Goal: Transaction & Acquisition: Obtain resource

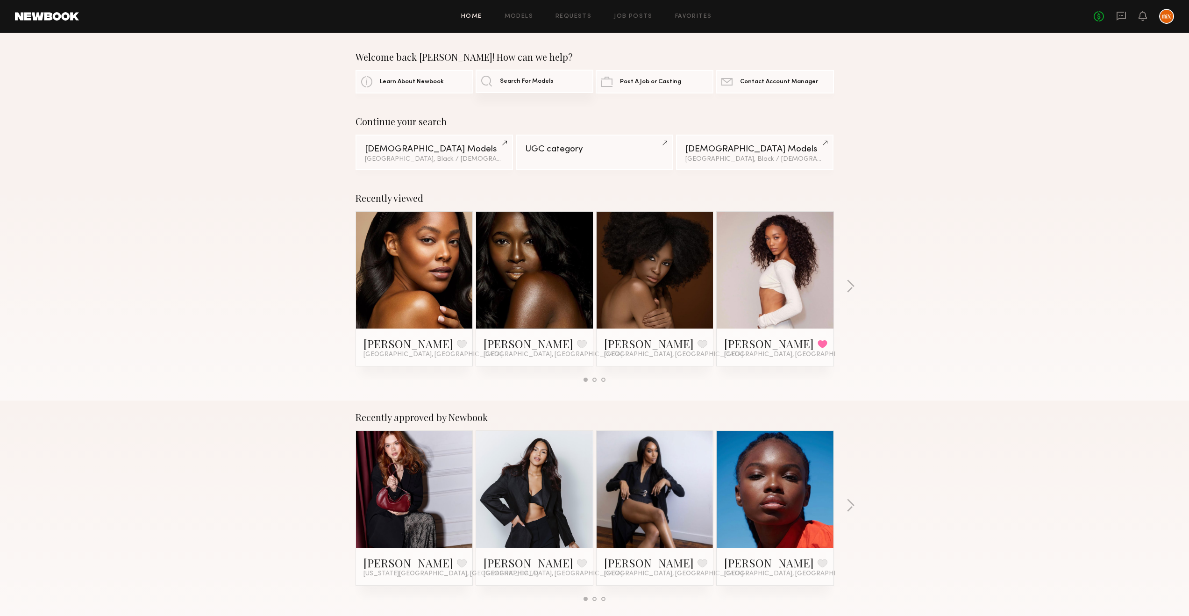
click at [503, 90] on link "Search For Models" at bounding box center [535, 81] width 118 height 23
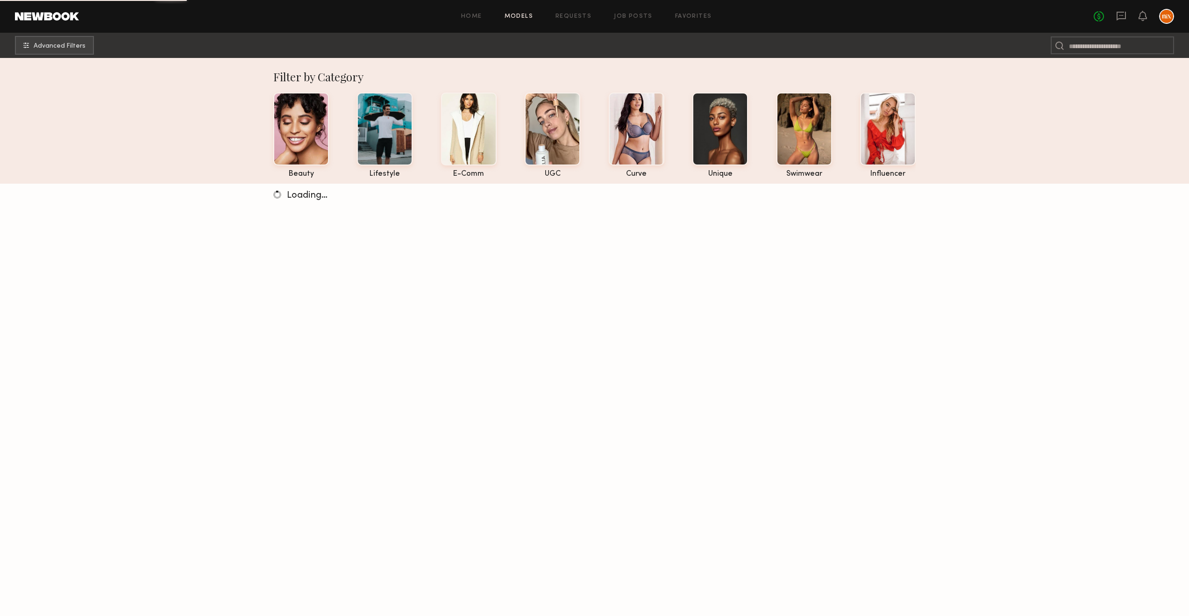
click at [1124, 34] on nb-browse-subheader "Advanced Filters" at bounding box center [594, 45] width 1189 height 25
click at [1121, 43] on input at bounding box center [1112, 45] width 123 height 18
type input "******"
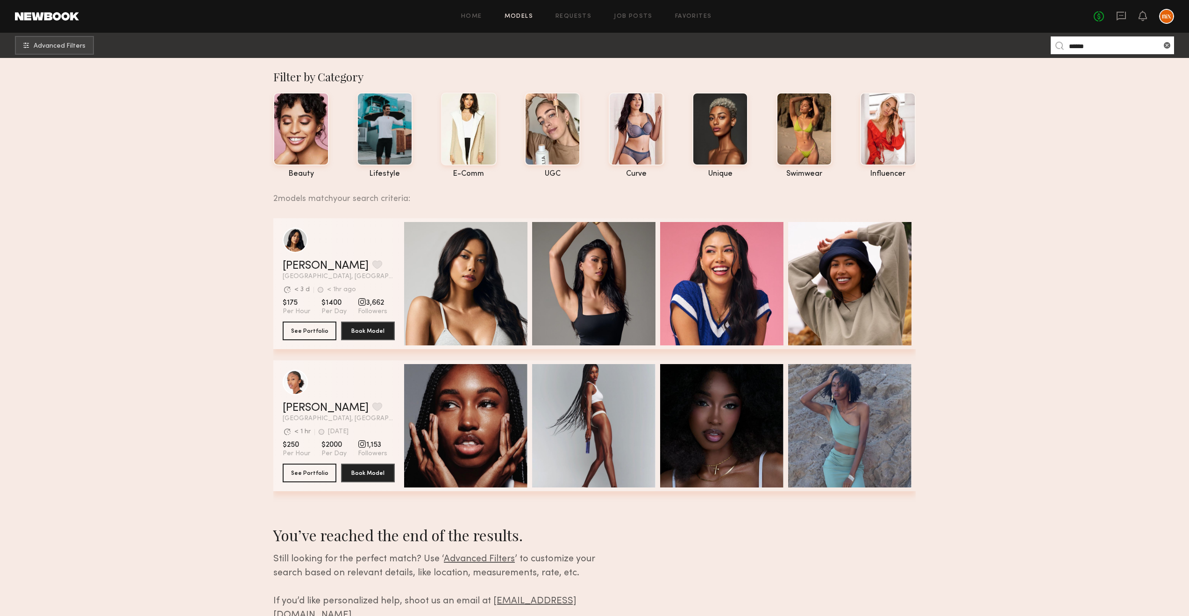
click at [305, 257] on header "[PERSON_NAME] Favorite [GEOGRAPHIC_DATA], [GEOGRAPHIC_DATA] Avg. request respon…" at bounding box center [339, 254] width 112 height 52
click at [307, 265] on link "[PERSON_NAME]" at bounding box center [326, 265] width 86 height 11
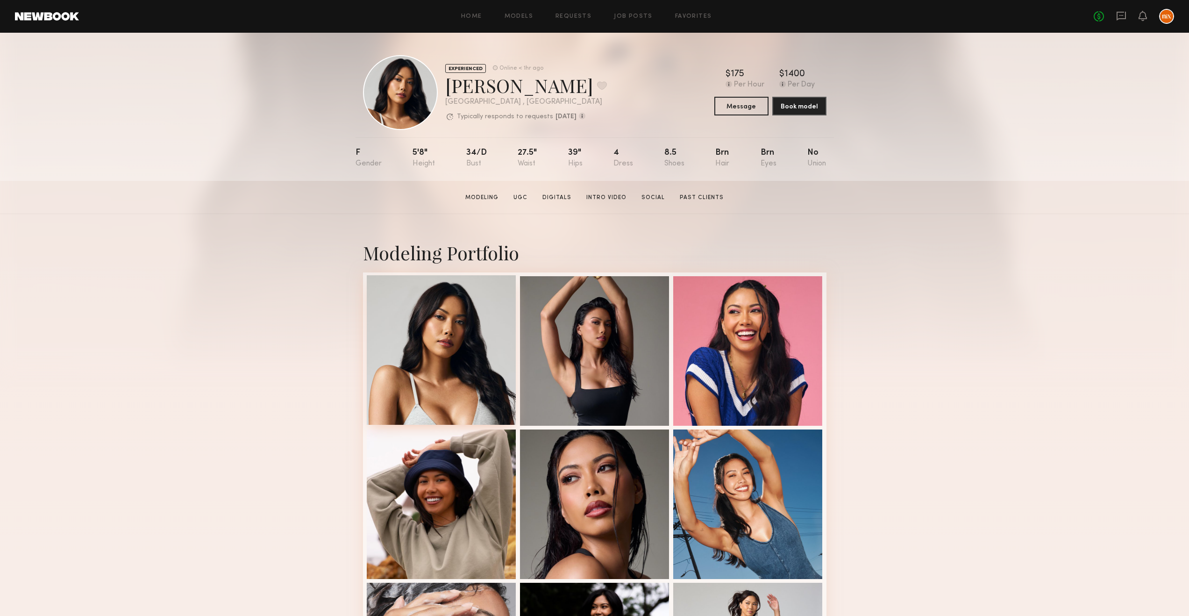
click at [464, 323] on div at bounding box center [442, 350] width 150 height 150
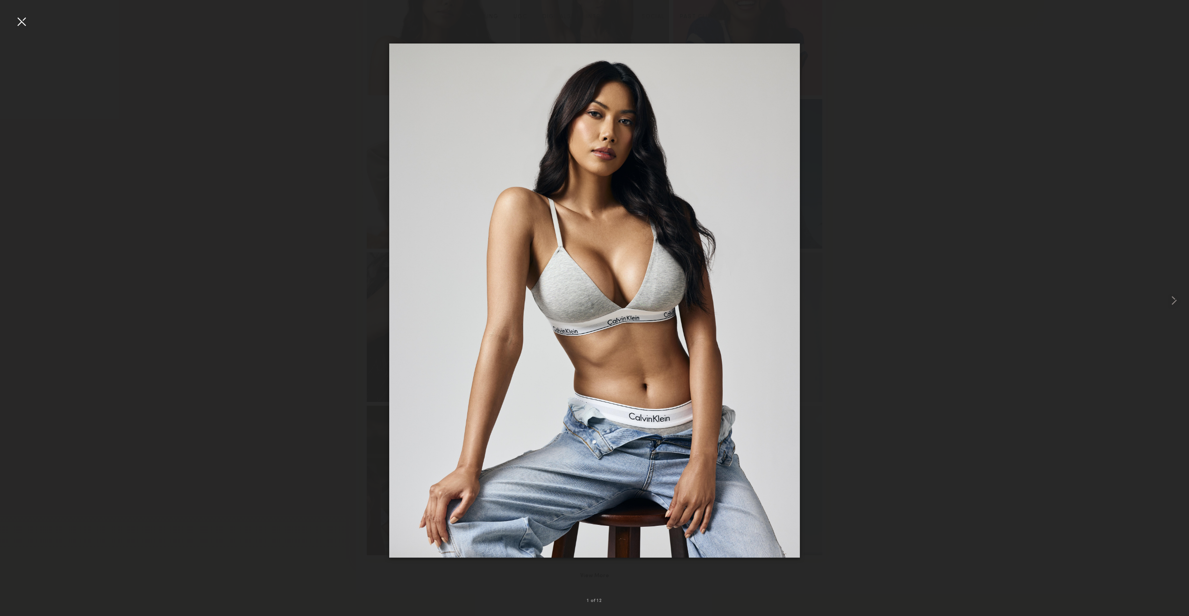
scroll to position [607, 0]
drag, startPoint x: 878, startPoint y: 434, endPoint x: 879, endPoint y: 426, distance: 8.0
click at [878, 433] on div at bounding box center [594, 300] width 1189 height 571
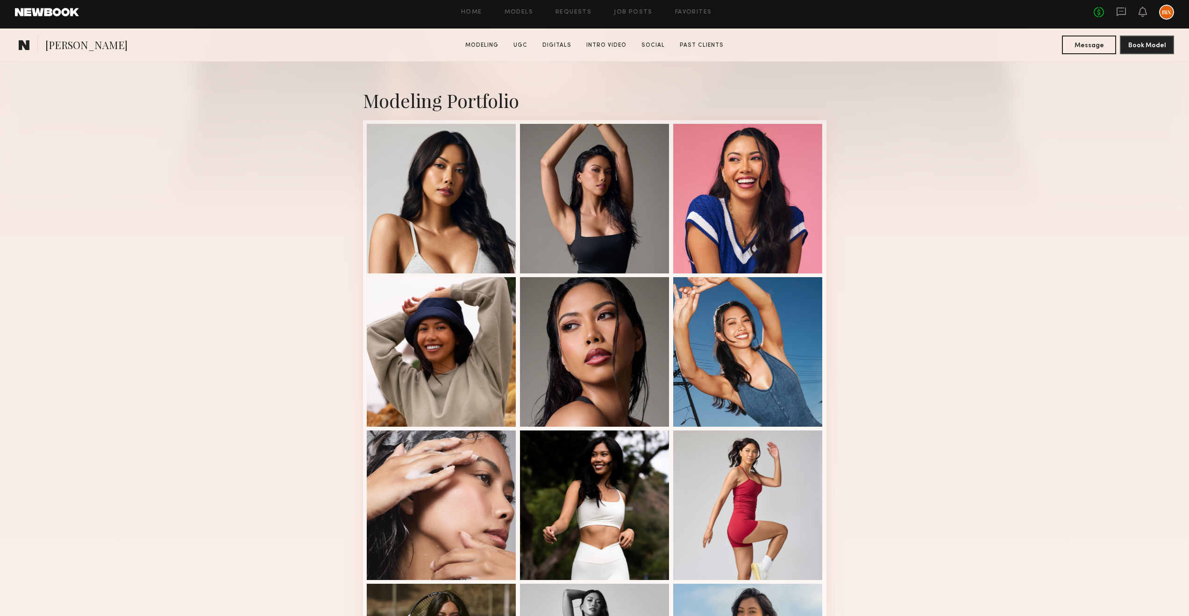
scroll to position [204, 0]
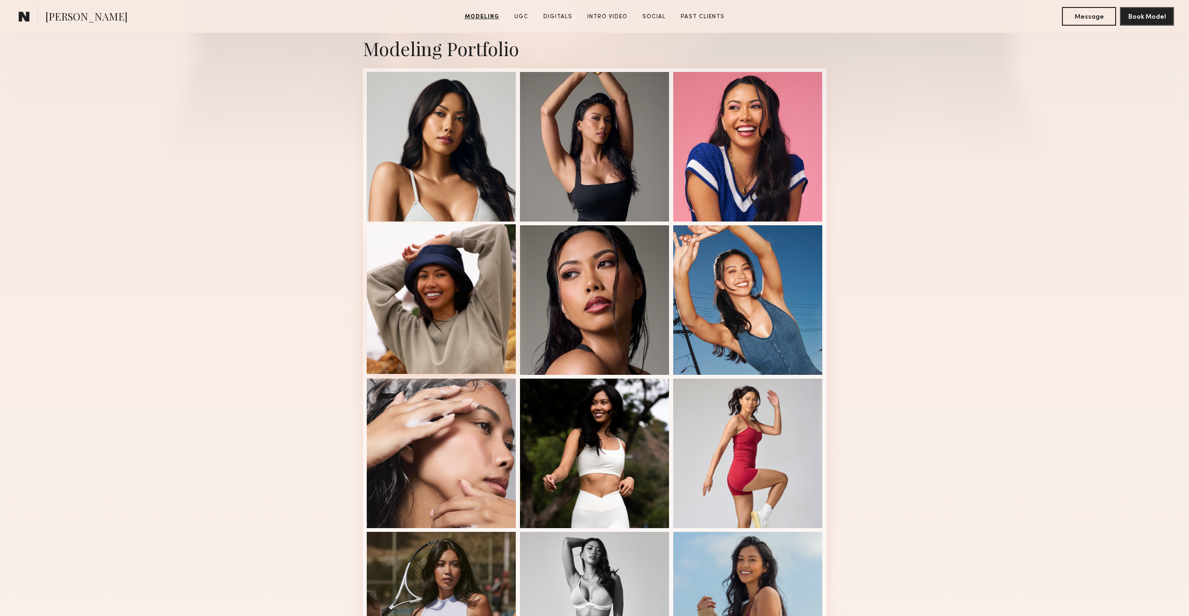
click at [461, 307] on div at bounding box center [442, 299] width 150 height 150
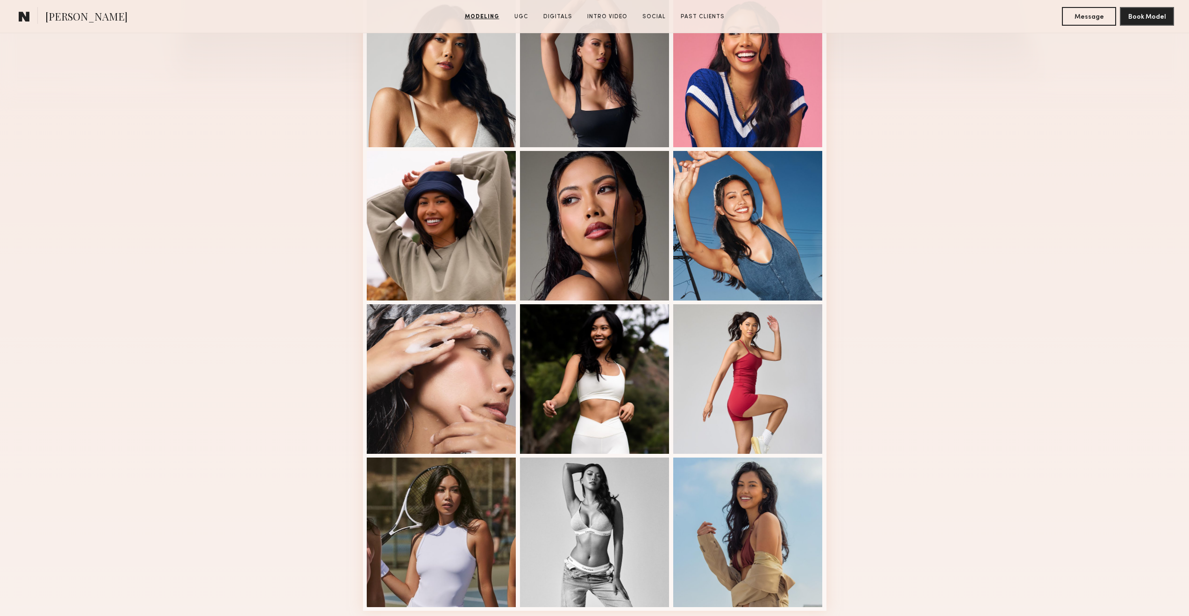
scroll to position [382, 0]
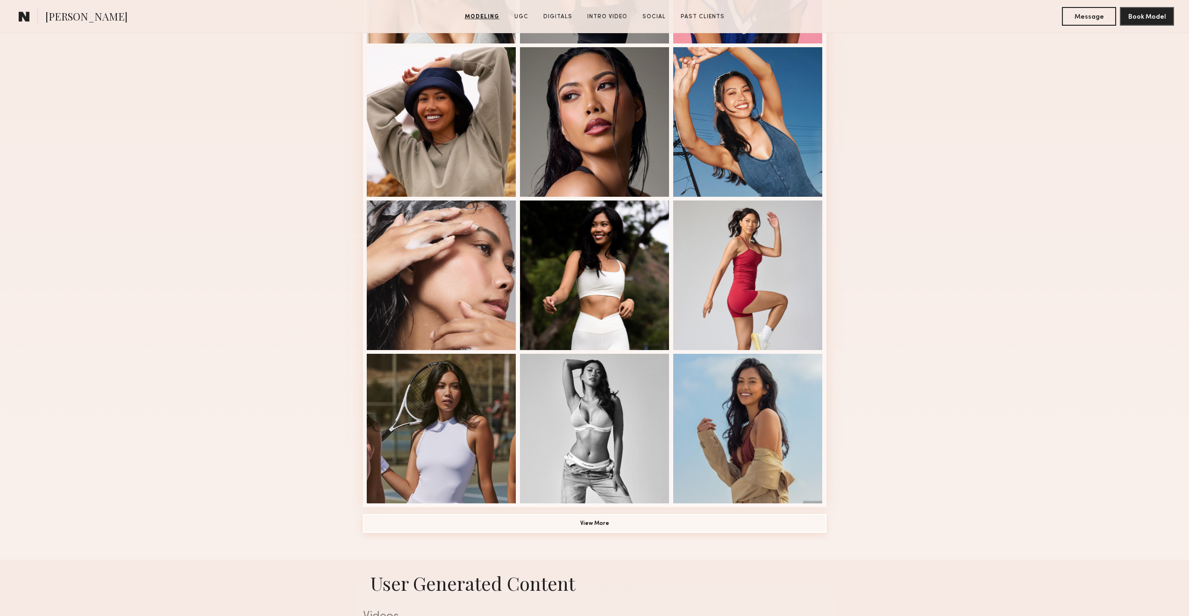
click at [649, 515] on button "View More" at bounding box center [595, 523] width 464 height 19
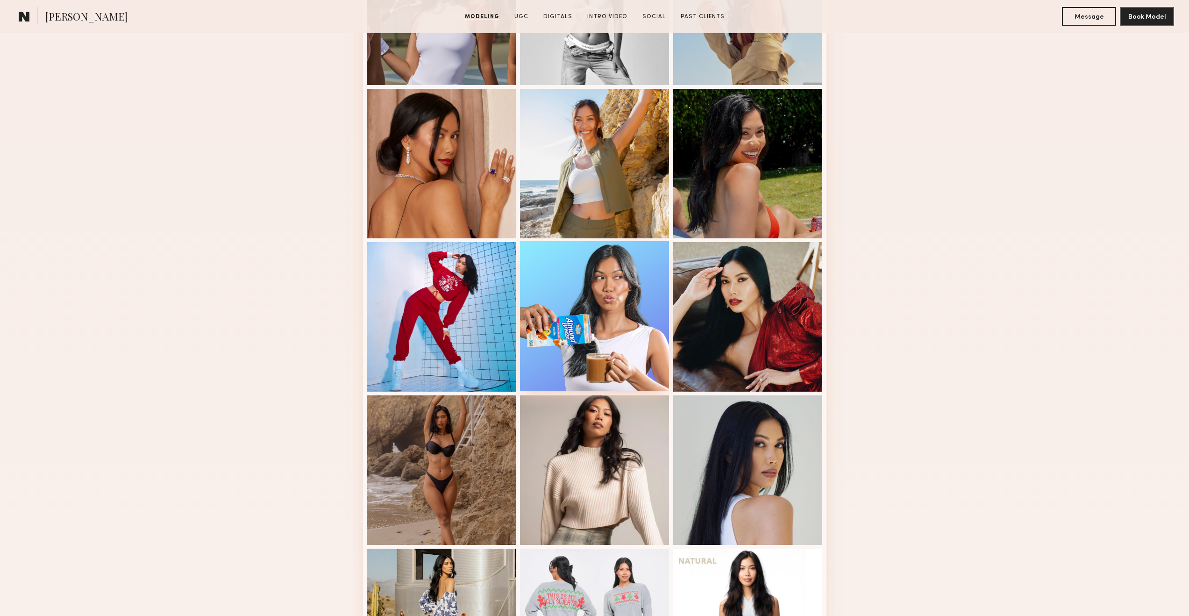
scroll to position [899, 0]
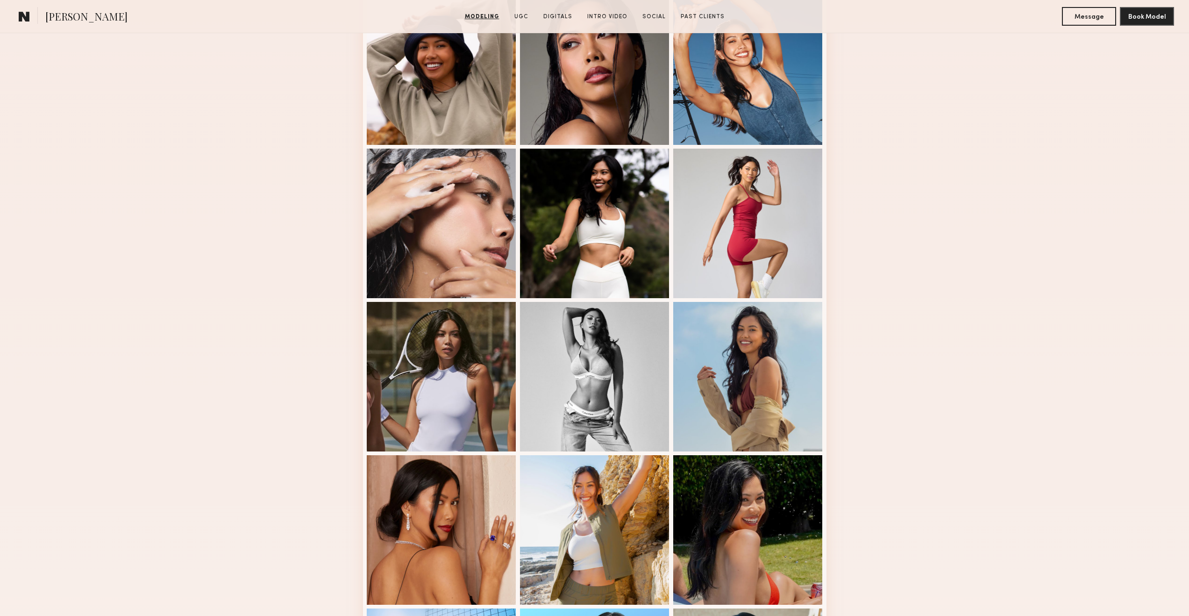
scroll to position [0, 0]
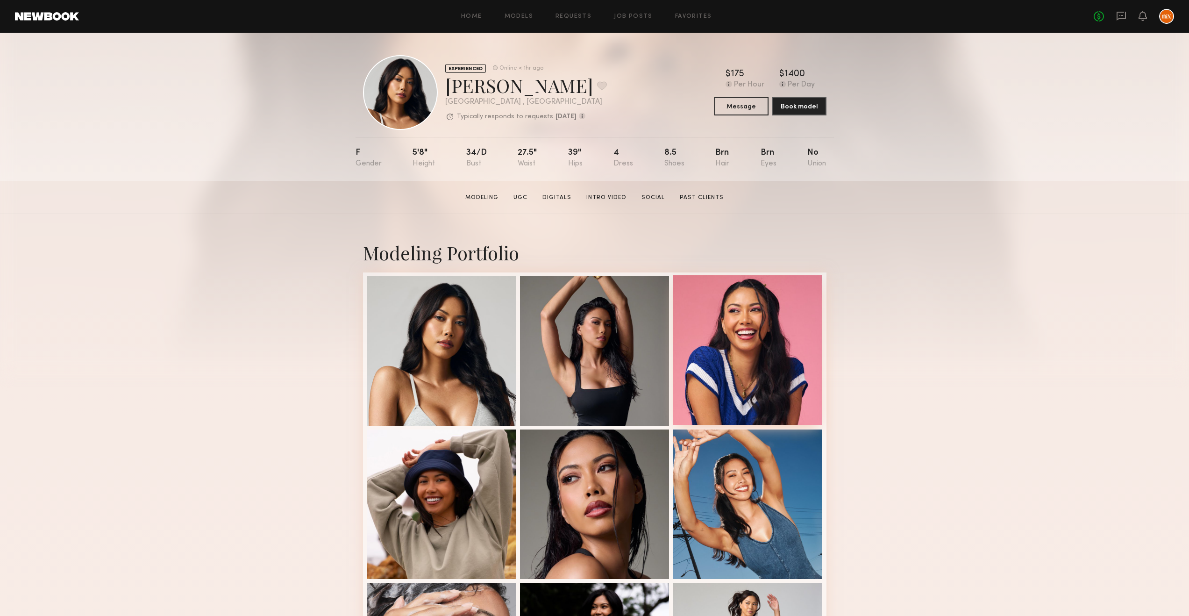
click at [791, 361] on div at bounding box center [748, 350] width 150 height 150
